Goal: Task Accomplishment & Management: Use online tool/utility

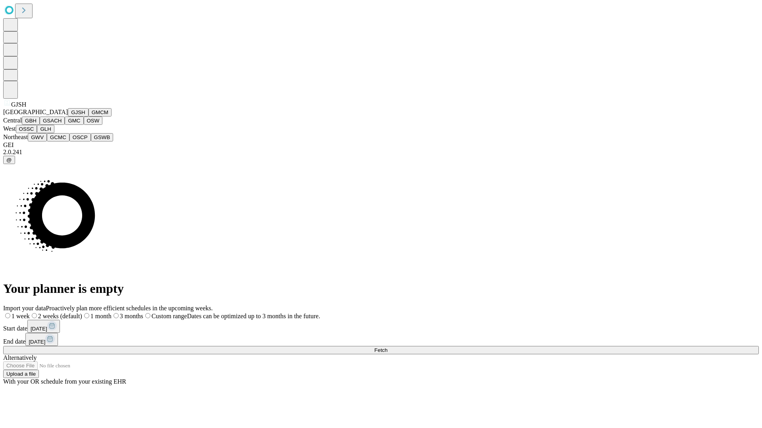
click at [68, 117] on button "GJSH" at bounding box center [78, 112] width 21 height 8
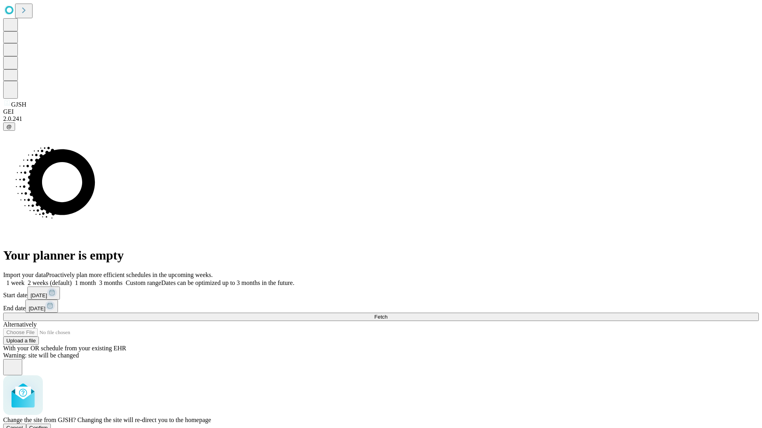
click at [48, 425] on span "Confirm" at bounding box center [38, 428] width 19 height 6
click at [96, 280] on label "1 month" at bounding box center [84, 283] width 24 height 7
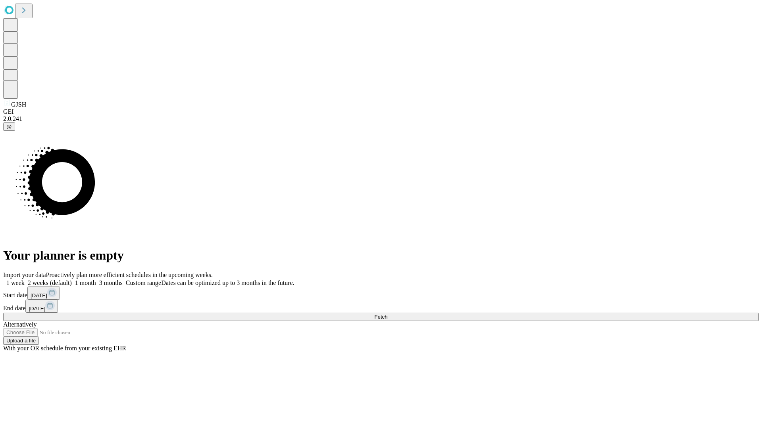
click at [387, 314] on span "Fetch" at bounding box center [380, 317] width 13 height 6
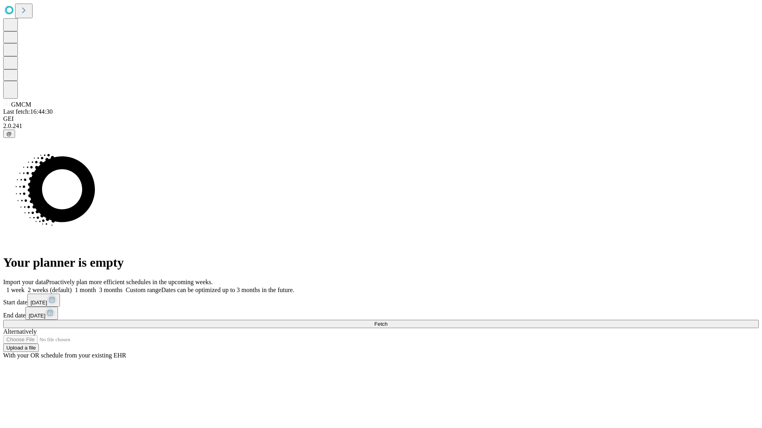
click at [96, 287] on label "1 month" at bounding box center [84, 290] width 24 height 7
click at [387, 321] on span "Fetch" at bounding box center [380, 324] width 13 height 6
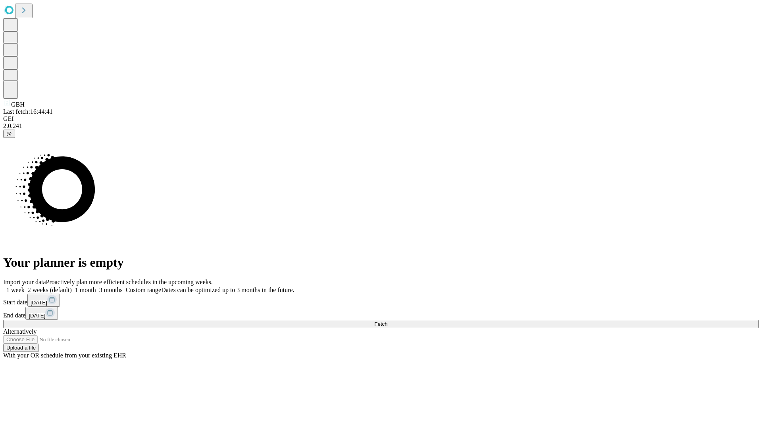
click at [96, 287] on label "1 month" at bounding box center [84, 290] width 24 height 7
click at [387, 321] on span "Fetch" at bounding box center [380, 324] width 13 height 6
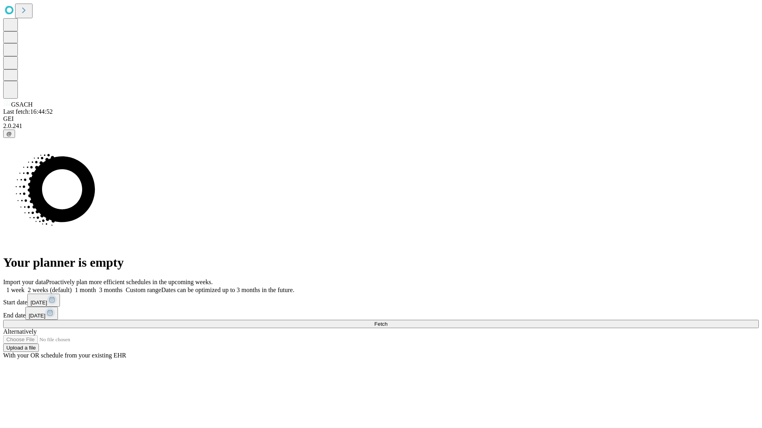
click at [96, 287] on label "1 month" at bounding box center [84, 290] width 24 height 7
click at [387, 321] on span "Fetch" at bounding box center [380, 324] width 13 height 6
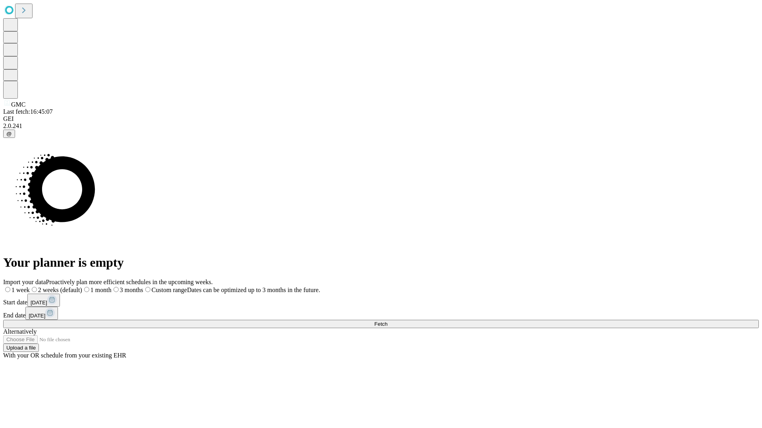
click at [111, 287] on label "1 month" at bounding box center [96, 290] width 29 height 7
click at [387, 321] on span "Fetch" at bounding box center [380, 324] width 13 height 6
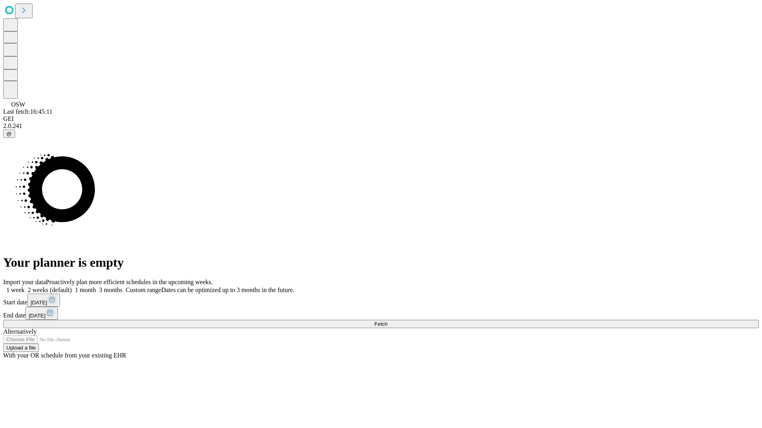
click at [96, 287] on label "1 month" at bounding box center [84, 290] width 24 height 7
click at [387, 321] on span "Fetch" at bounding box center [380, 324] width 13 height 6
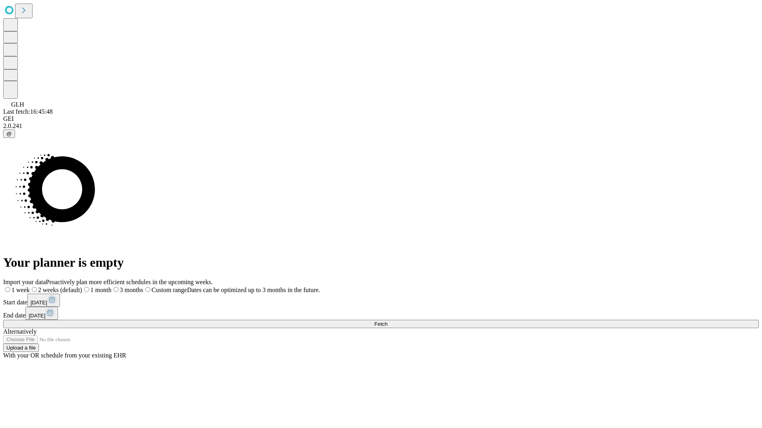
click at [111, 287] on label "1 month" at bounding box center [96, 290] width 29 height 7
click at [387, 321] on span "Fetch" at bounding box center [380, 324] width 13 height 6
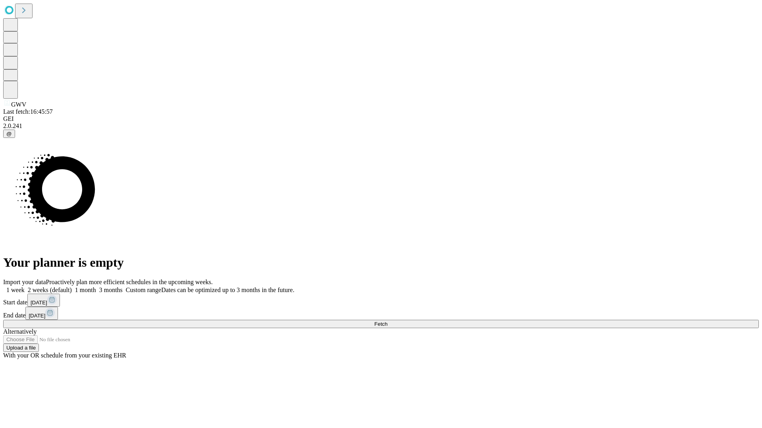
click at [96, 287] on label "1 month" at bounding box center [84, 290] width 24 height 7
click at [387, 321] on span "Fetch" at bounding box center [380, 324] width 13 height 6
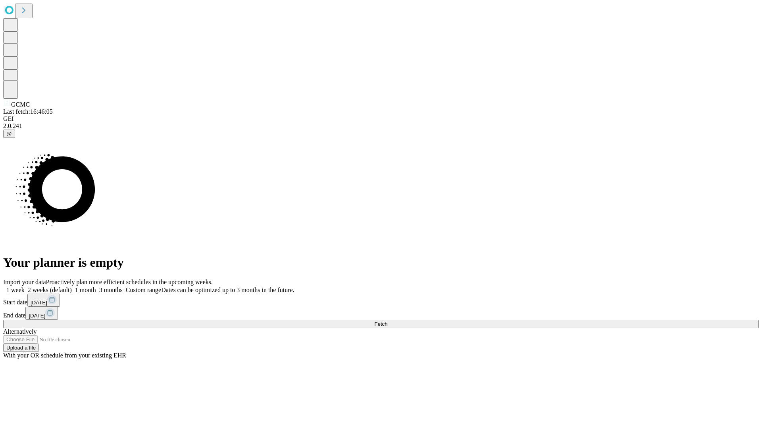
click at [96, 287] on label "1 month" at bounding box center [84, 290] width 24 height 7
click at [387, 321] on span "Fetch" at bounding box center [380, 324] width 13 height 6
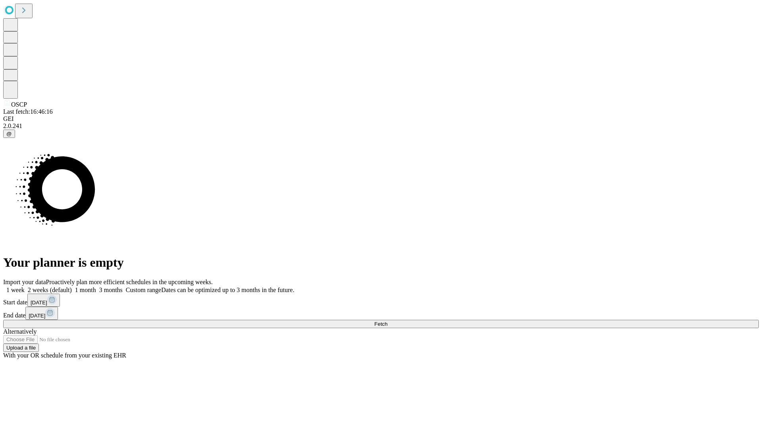
click at [387, 321] on span "Fetch" at bounding box center [380, 324] width 13 height 6
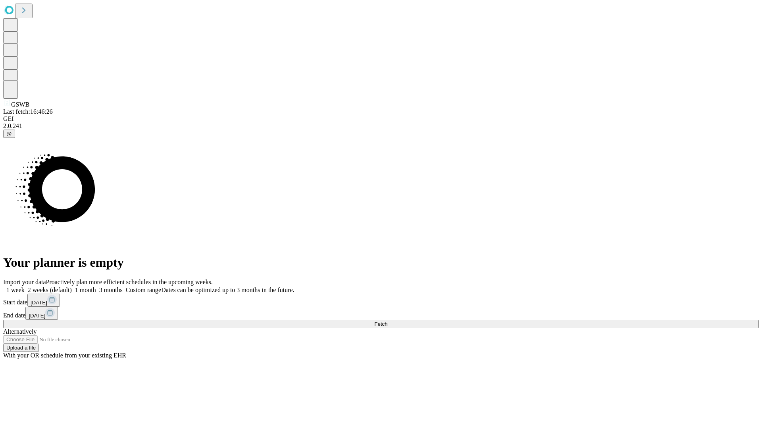
click at [96, 287] on label "1 month" at bounding box center [84, 290] width 24 height 7
click at [387, 321] on span "Fetch" at bounding box center [380, 324] width 13 height 6
